Goal: Find specific page/section: Find specific page/section

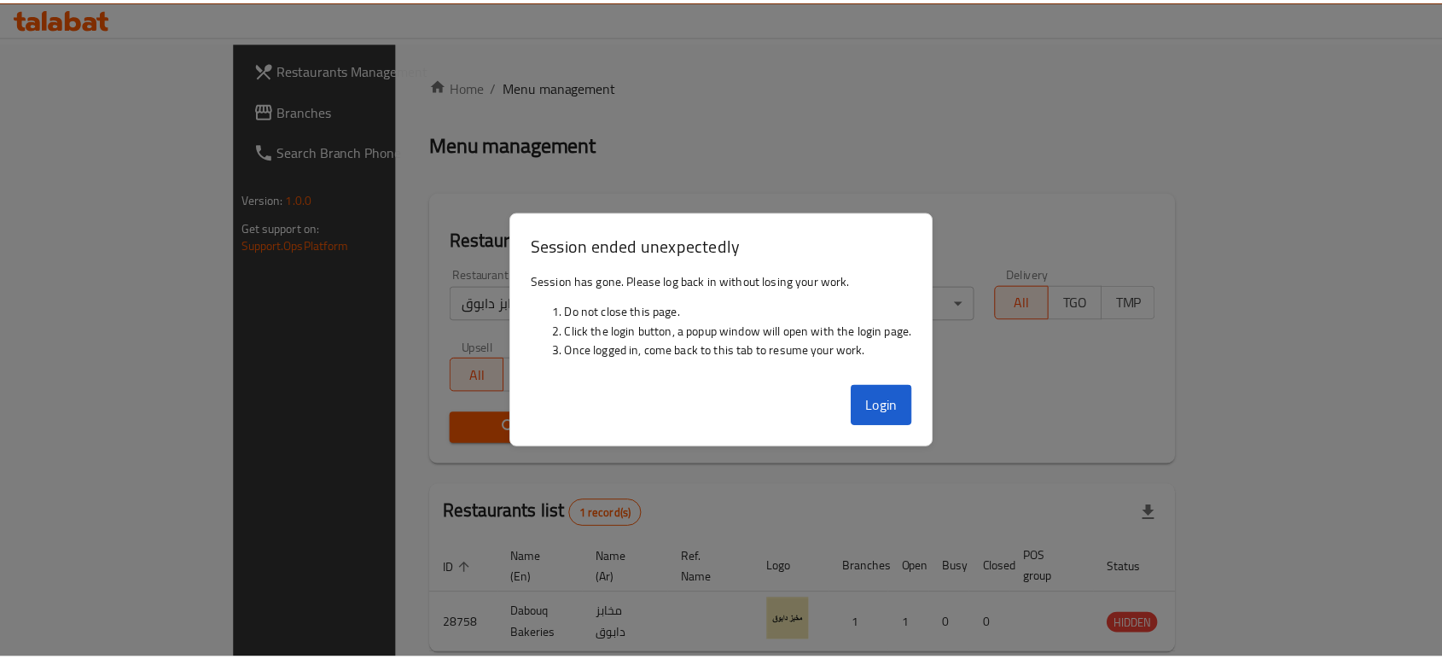
scroll to position [68, 0]
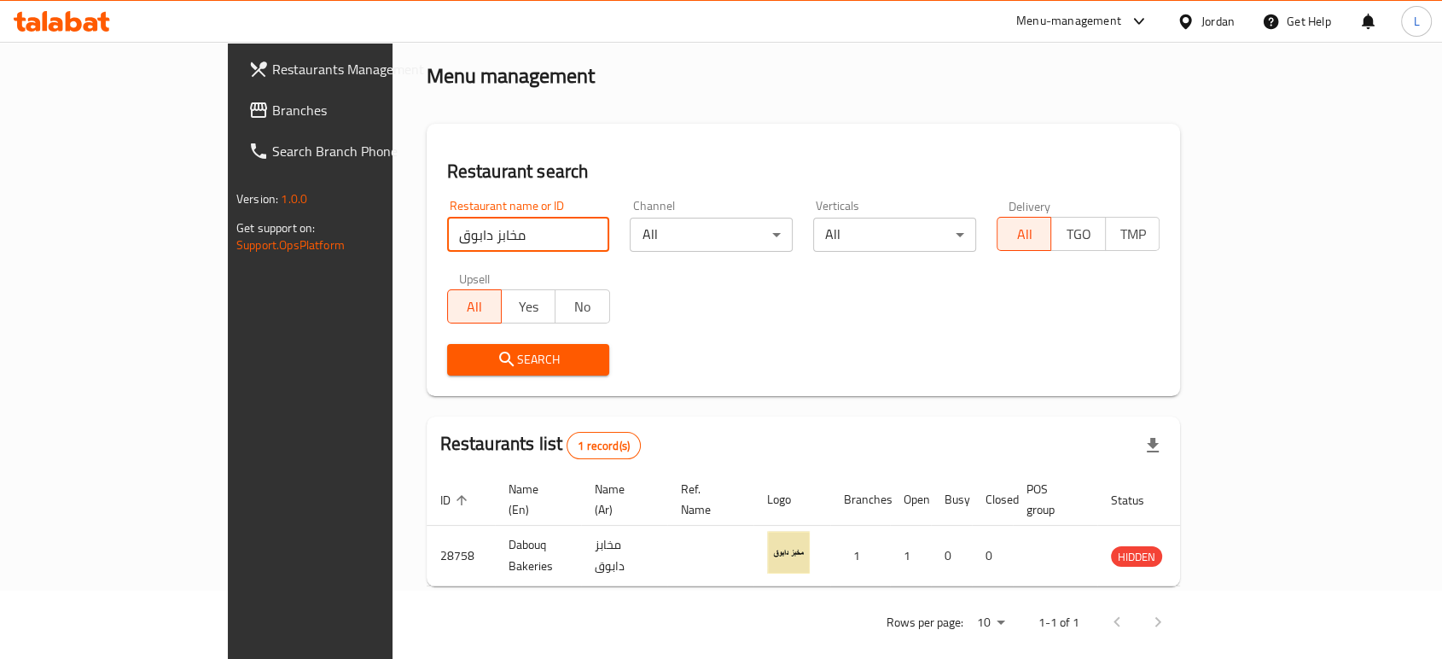
drag, startPoint x: 388, startPoint y: 241, endPoint x: 258, endPoint y: 229, distance: 131.1
click at [392, 229] on div "Home / Menu management Menu management Restaurant search Restaurant name or ID …" at bounding box center [803, 326] width 822 height 705
type input "elite"
click at [461, 369] on span "Search" at bounding box center [529, 359] width 136 height 21
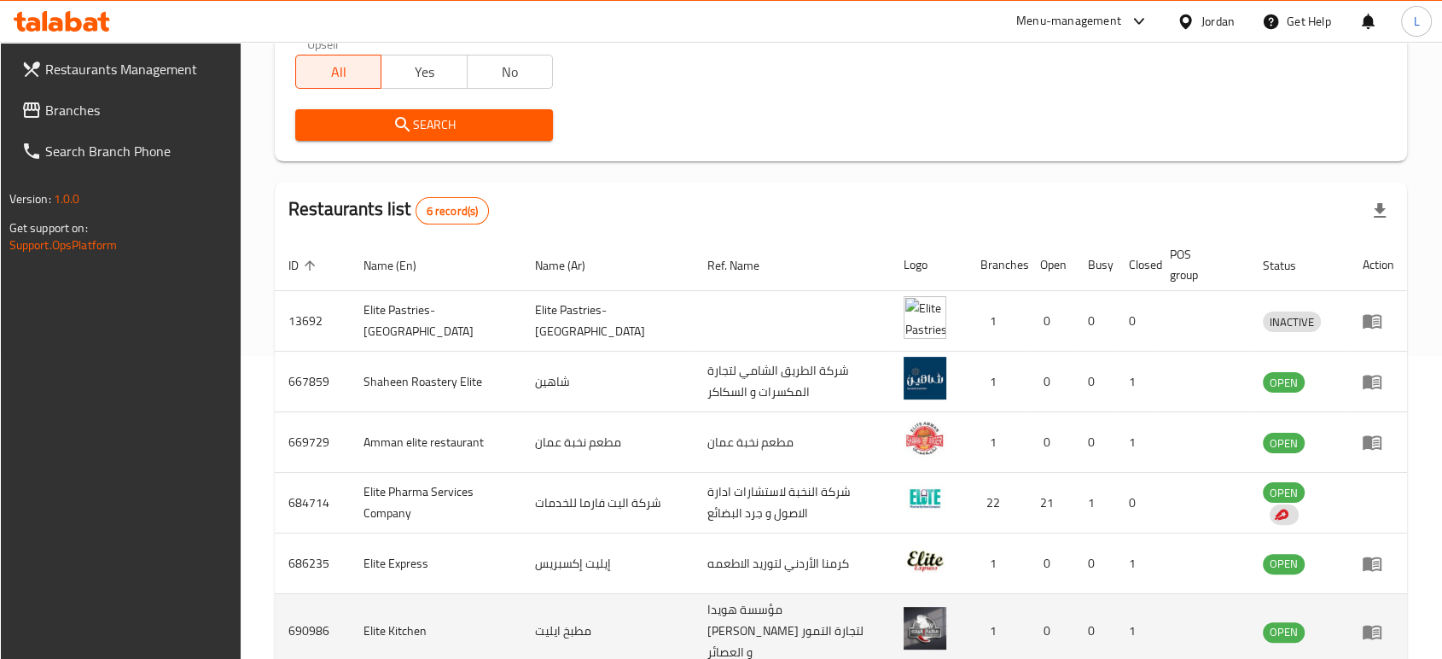
scroll to position [352, 0]
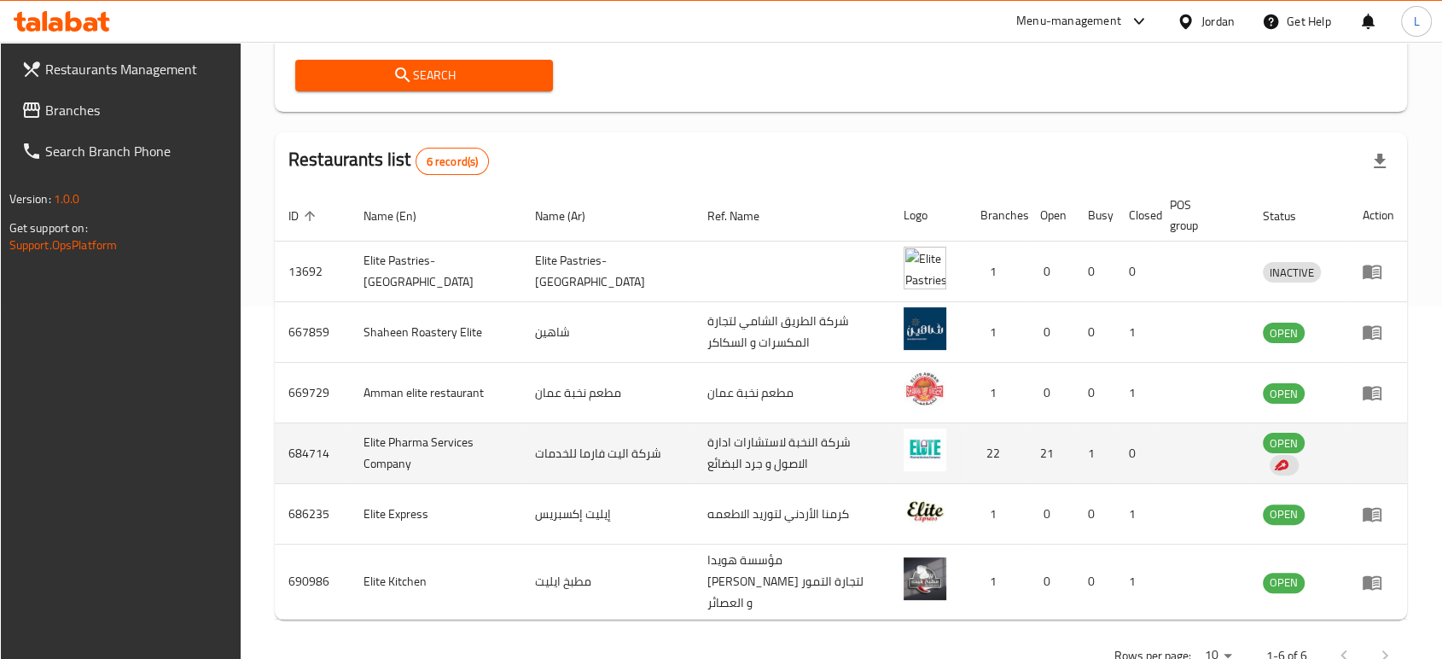
click at [371, 442] on td "Elite Pharma Services Company" at bounding box center [435, 453] width 171 height 61
copy td "Elite Pharma Services Company"
click at [311, 458] on td "684714" at bounding box center [312, 453] width 75 height 61
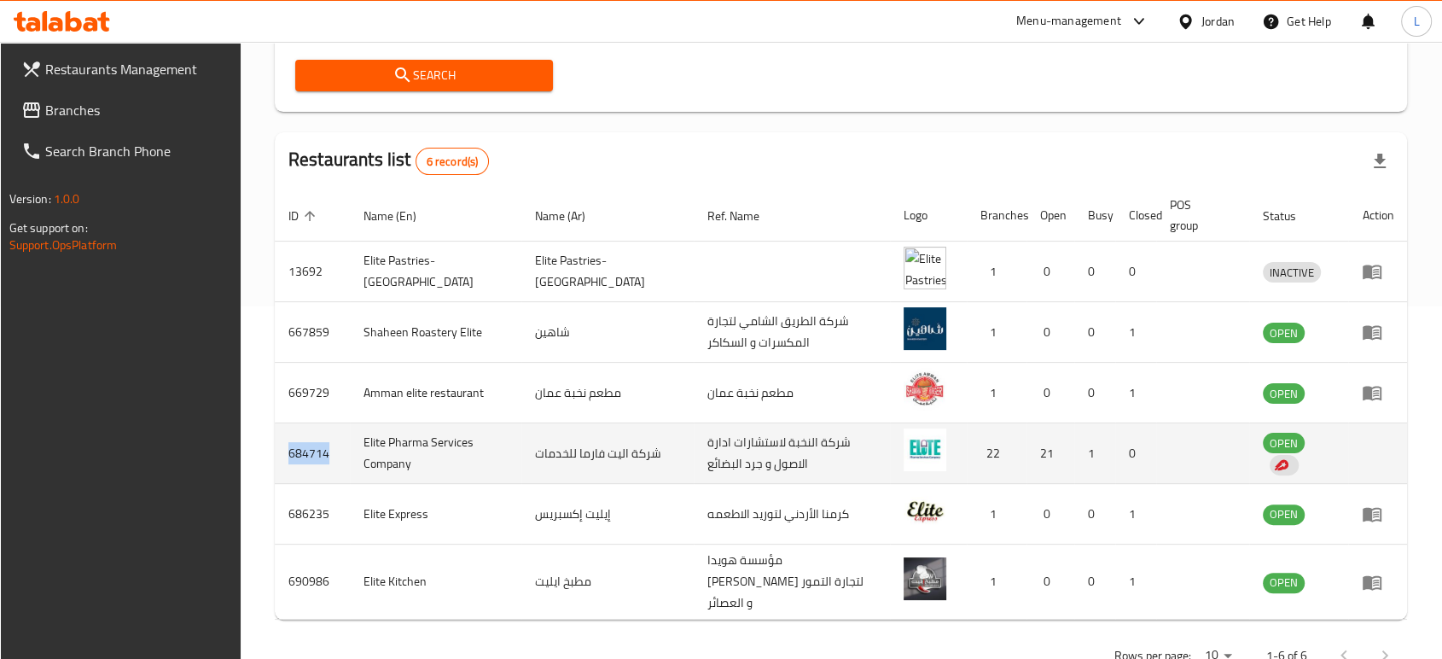
click at [311, 458] on td "684714" at bounding box center [312, 453] width 75 height 61
copy td "684714"
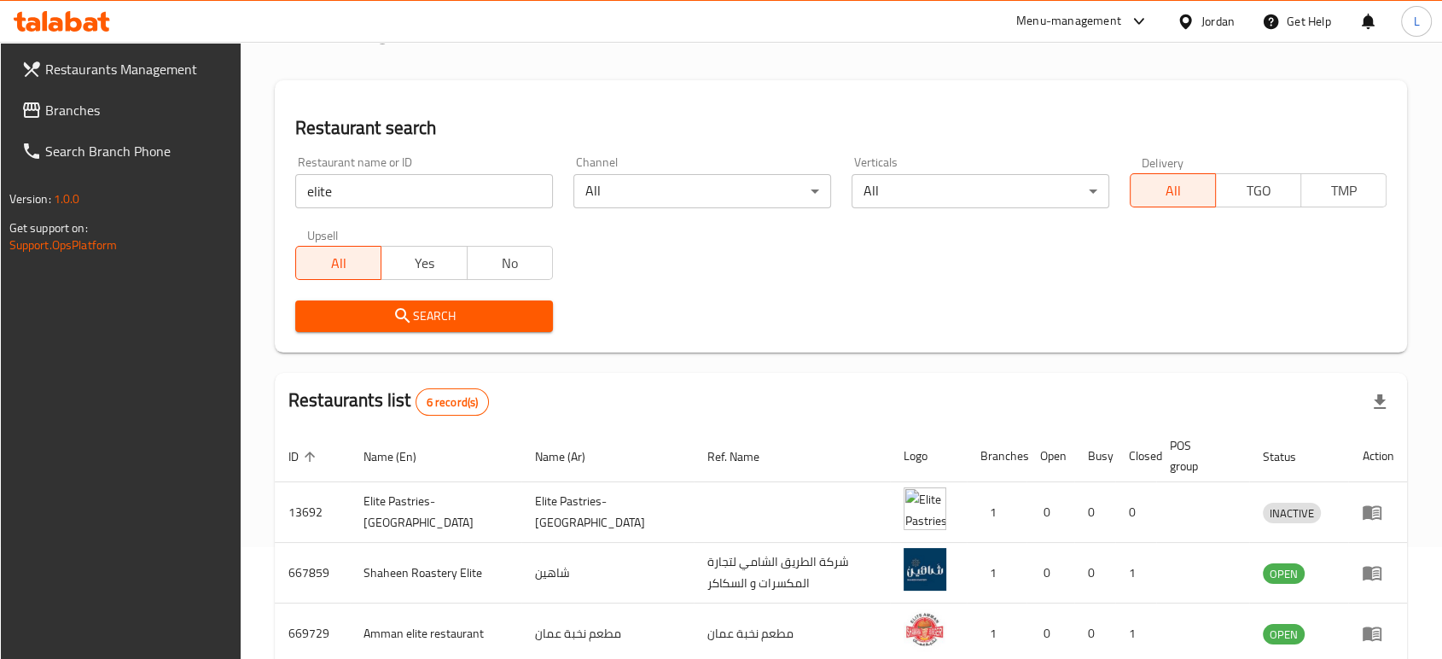
scroll to position [0, 0]
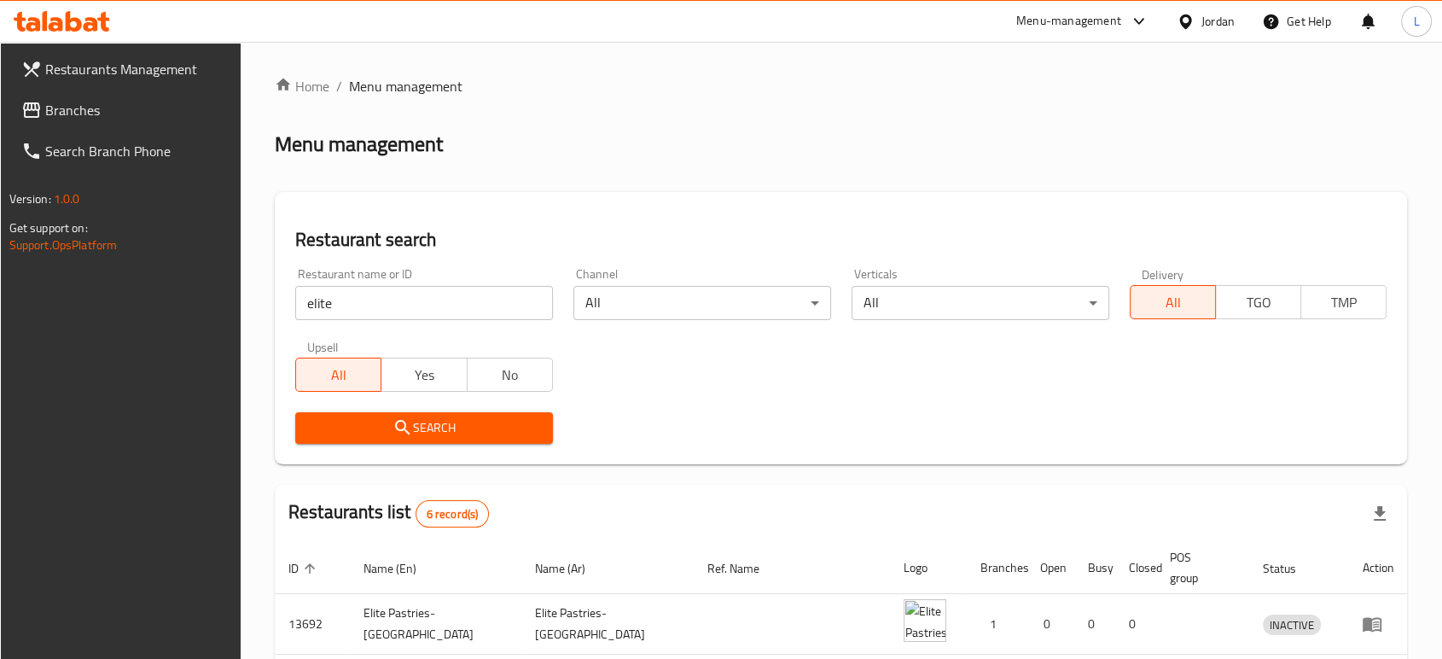
click at [1060, 9] on div "Menu-management" at bounding box center [1082, 21] width 160 height 41
click at [1055, 22] on div "Menu-management" at bounding box center [1068, 21] width 105 height 20
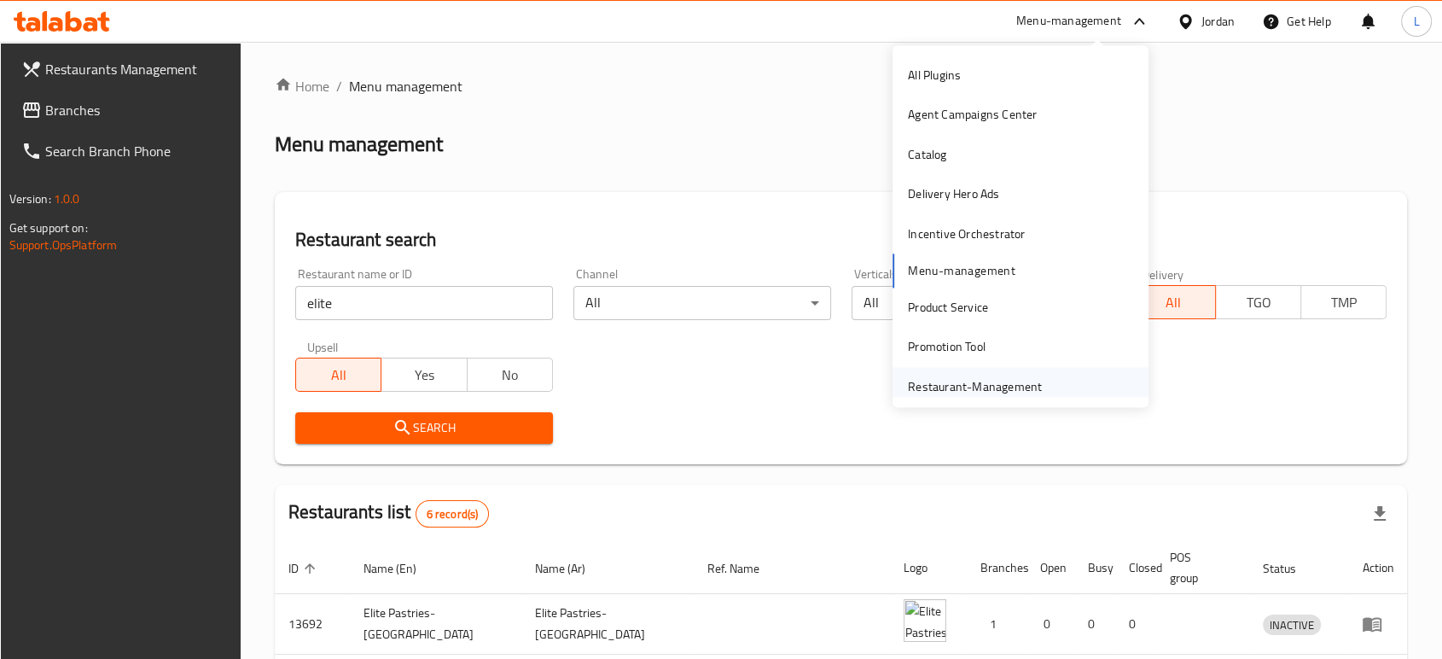
click at [956, 382] on div "Restaurant-Management" at bounding box center [975, 386] width 134 height 19
